Goal: Transaction & Acquisition: Obtain resource

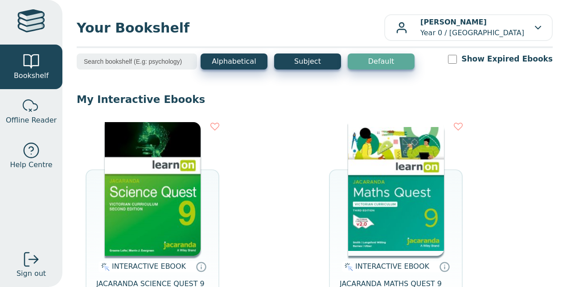
click at [377, 212] on img at bounding box center [396, 189] width 96 height 134
